Goal: Task Accomplishment & Management: Use online tool/utility

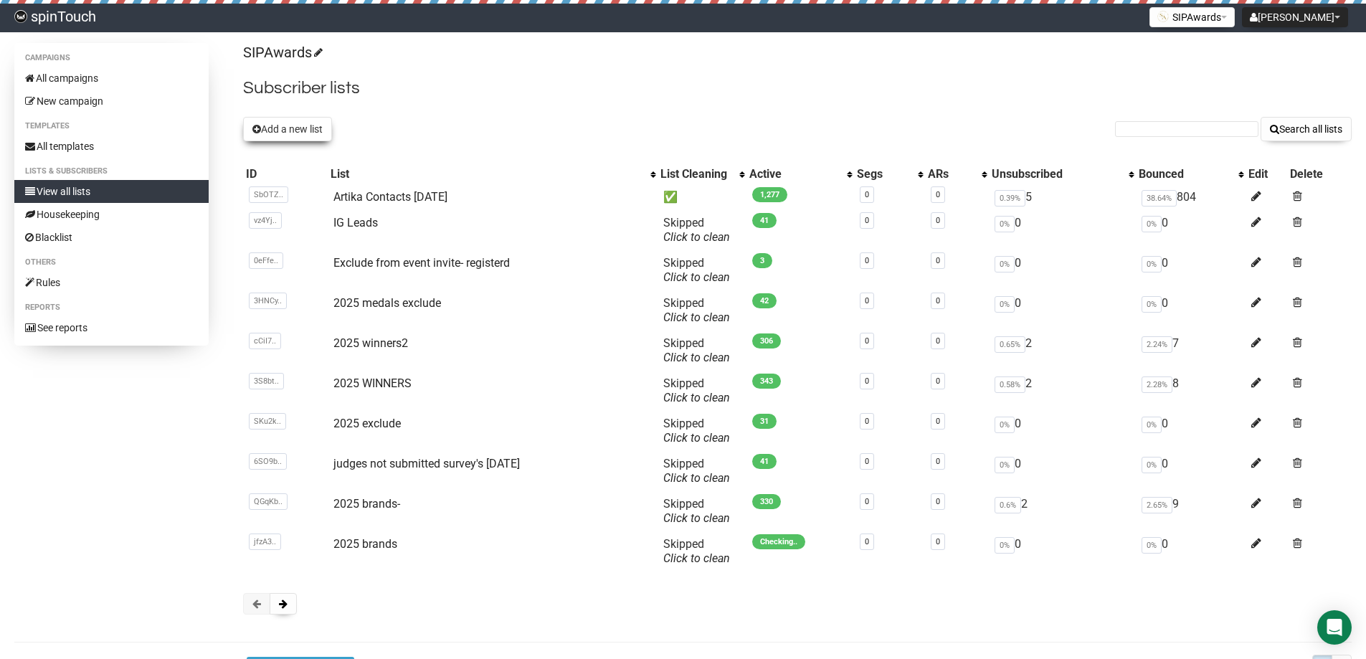
click at [329, 129] on button "Add a new list" at bounding box center [287, 129] width 89 height 24
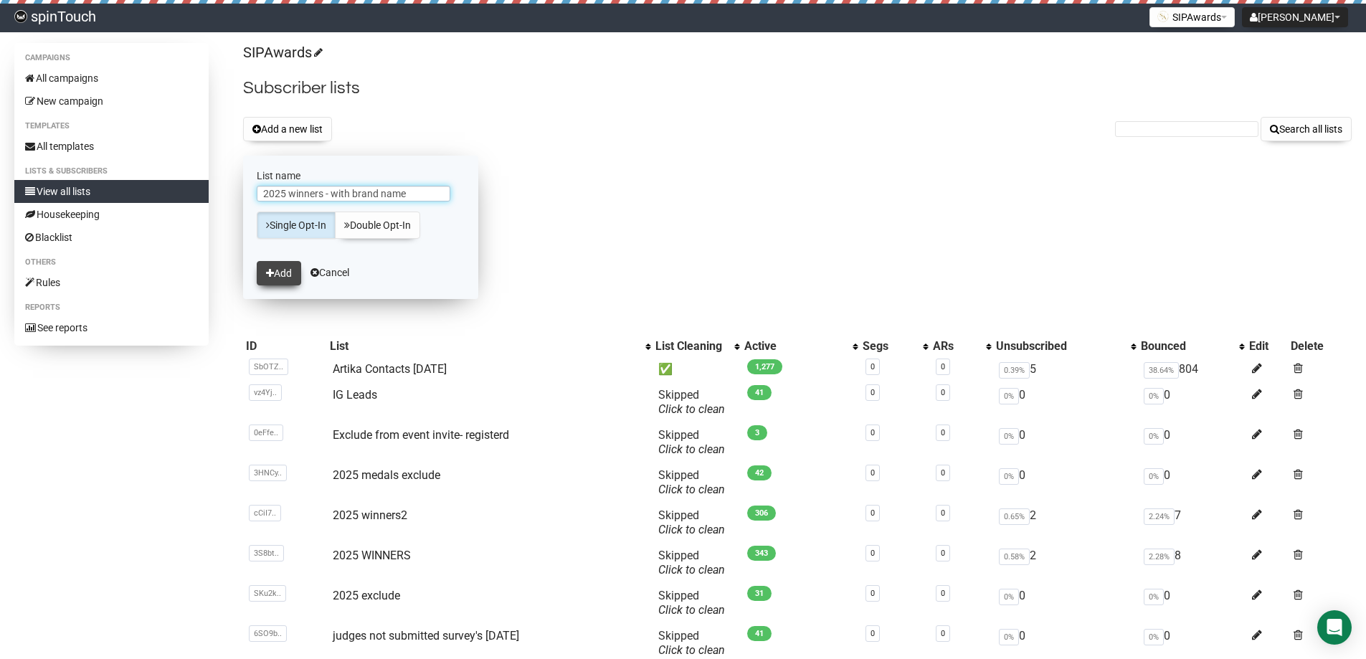
type input "2025 winners - with brand name"
click at [283, 276] on button "Add" at bounding box center [279, 273] width 44 height 24
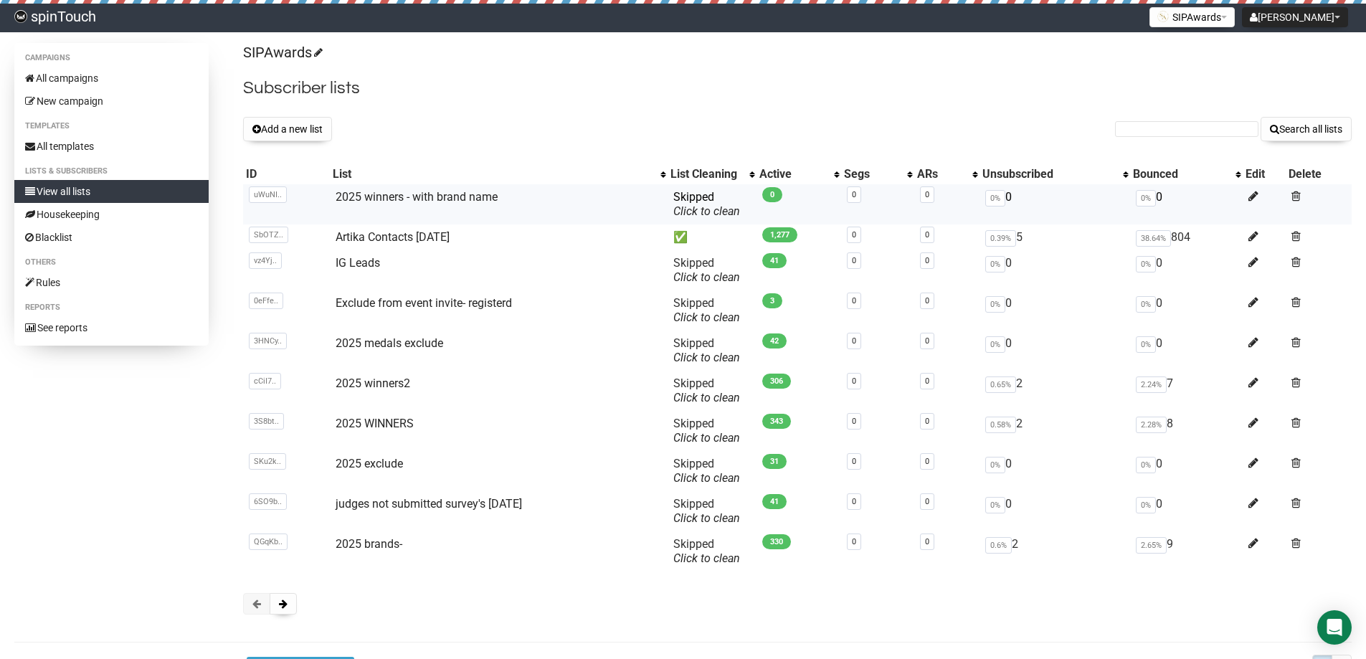
click at [470, 204] on td "2025 winners - with brand name" at bounding box center [499, 204] width 338 height 40
click at [470, 200] on link "2025 winners - with brand name" at bounding box center [417, 197] width 162 height 14
